Goal: Navigation & Orientation: Understand site structure

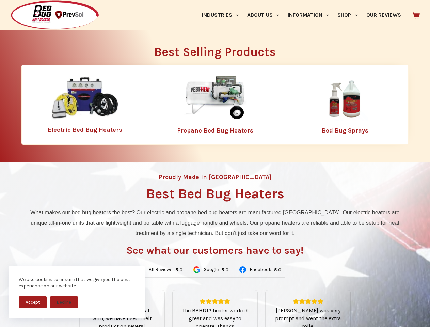
click at [215, 164] on div "Proudly Made in [GEOGRAPHIC_DATA] Best Bed Bug Heaters What makes our bed bug h…" at bounding box center [215, 286] width 430 height 248
click at [33, 302] on button "Accept" at bounding box center [33, 303] width 28 height 12
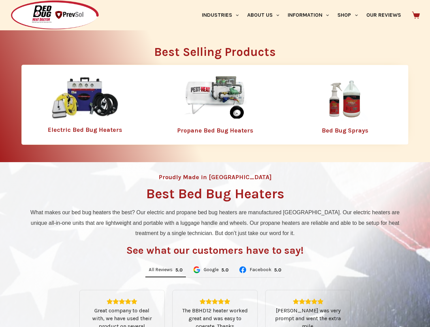
click at [64, 302] on button "Decline" at bounding box center [64, 308] width 28 height 12
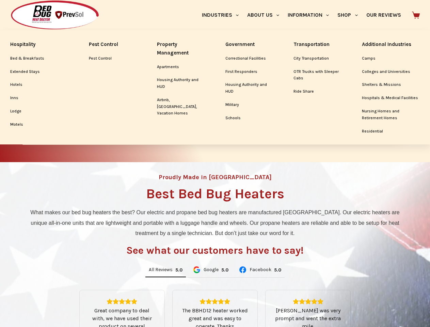
click at [223, 15] on link "Industries" at bounding box center [220, 15] width 45 height 30
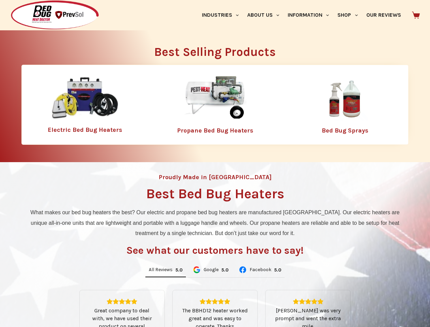
scroll to position [106, 0]
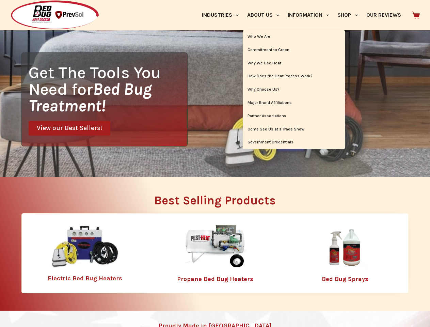
click at [266, 15] on link "About Us" at bounding box center [263, 15] width 41 height 30
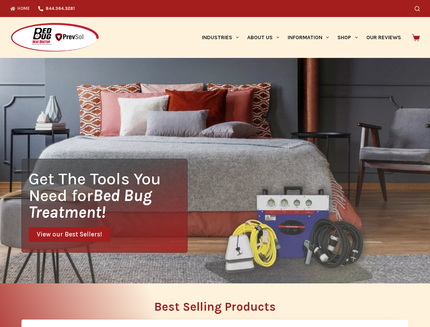
click at [351, 15] on div "Search" at bounding box center [333, 8] width 173 height 17
click at [166, 270] on div "Get The Tools You Need for Bed Bug Treatment! View our Best Sellers!" at bounding box center [215, 171] width 430 height 226
click at [211, 270] on div "Get The Tools You Need for Bed Bug Treatment! View our Best Sellers!" at bounding box center [215, 171] width 430 height 226
